Goal: Task Accomplishment & Management: Manage account settings

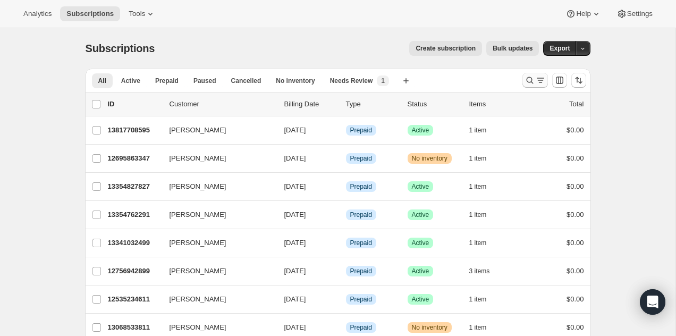
click at [531, 84] on icon "Search and filter results" at bounding box center [529, 80] width 11 height 11
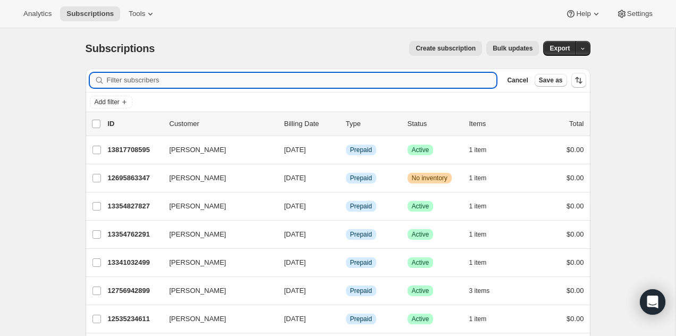
click at [456, 82] on input "Filter subscribers" at bounding box center [302, 80] width 390 height 15
paste input "[EMAIL_ADDRESS][DOMAIN_NAME]"
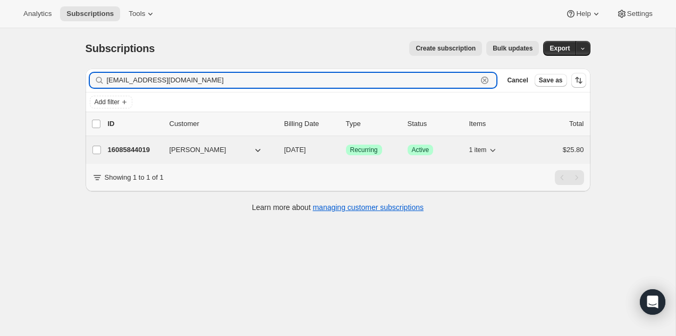
type input "[EMAIL_ADDRESS][DOMAIN_NAME]"
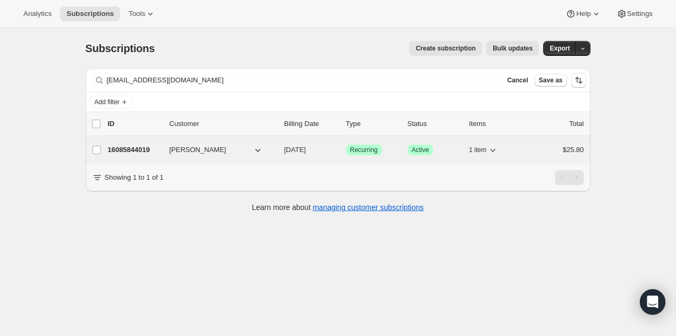
click at [130, 144] on p "16085844019" at bounding box center [134, 149] width 53 height 11
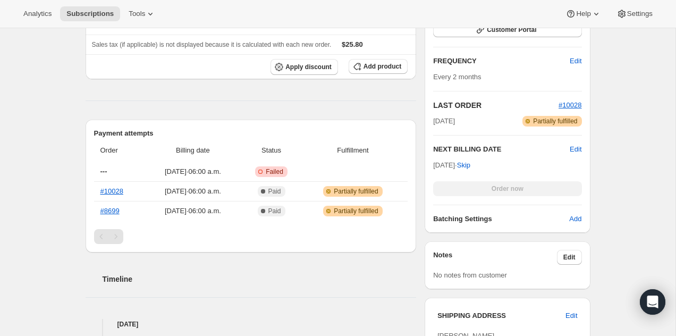
scroll to position [267, 0]
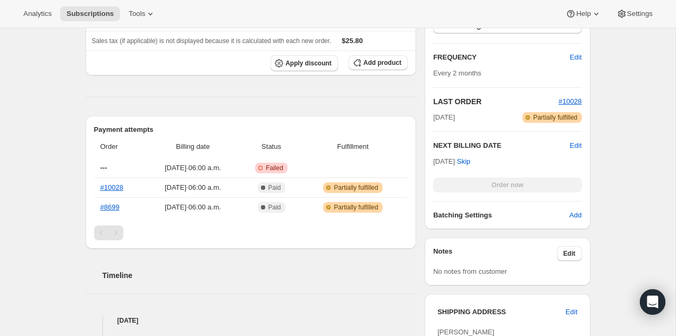
click at [116, 235] on div "Pagination" at bounding box center [115, 232] width 15 height 15
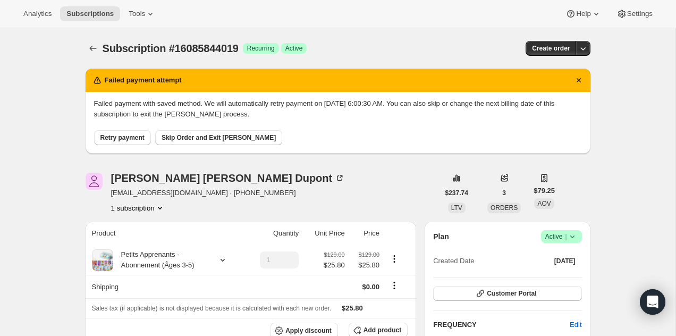
click at [571, 235] on icon at bounding box center [572, 236] width 11 height 11
click at [555, 255] on span "Pause subscription" at bounding box center [557, 257] width 58 height 8
